Goal: Browse casually

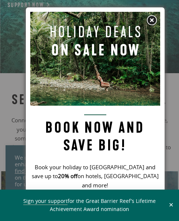
click at [152, 21] on img at bounding box center [151, 20] width 11 height 11
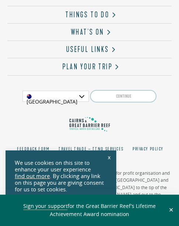
scroll to position [2243, 0]
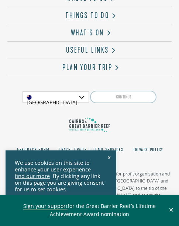
scroll to position [2243, 0]
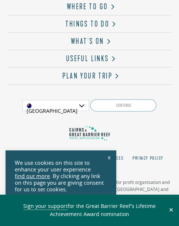
scroll to position [2243, 0]
